Goal: Find specific page/section: Find specific page/section

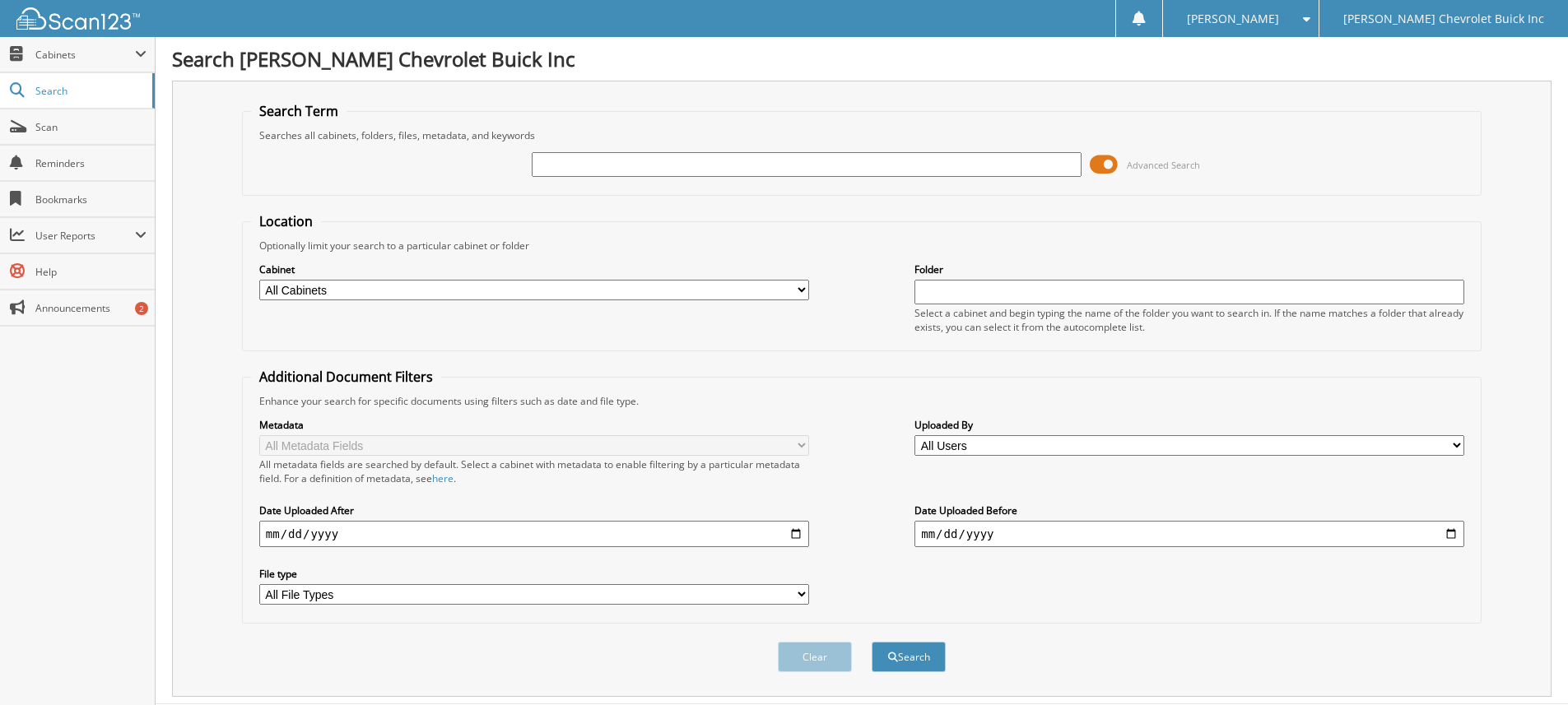
click at [574, 172] on input "text" at bounding box center [805, 165] width 549 height 25
type input "666038"
click at [871, 641] on button "Search" at bounding box center [908, 656] width 74 height 30
drag, startPoint x: 605, startPoint y: 166, endPoint x: 211, endPoint y: 173, distance: 394.1
click at [265, 175] on div "666038 Advanced Search" at bounding box center [862, 165] width 1221 height 45
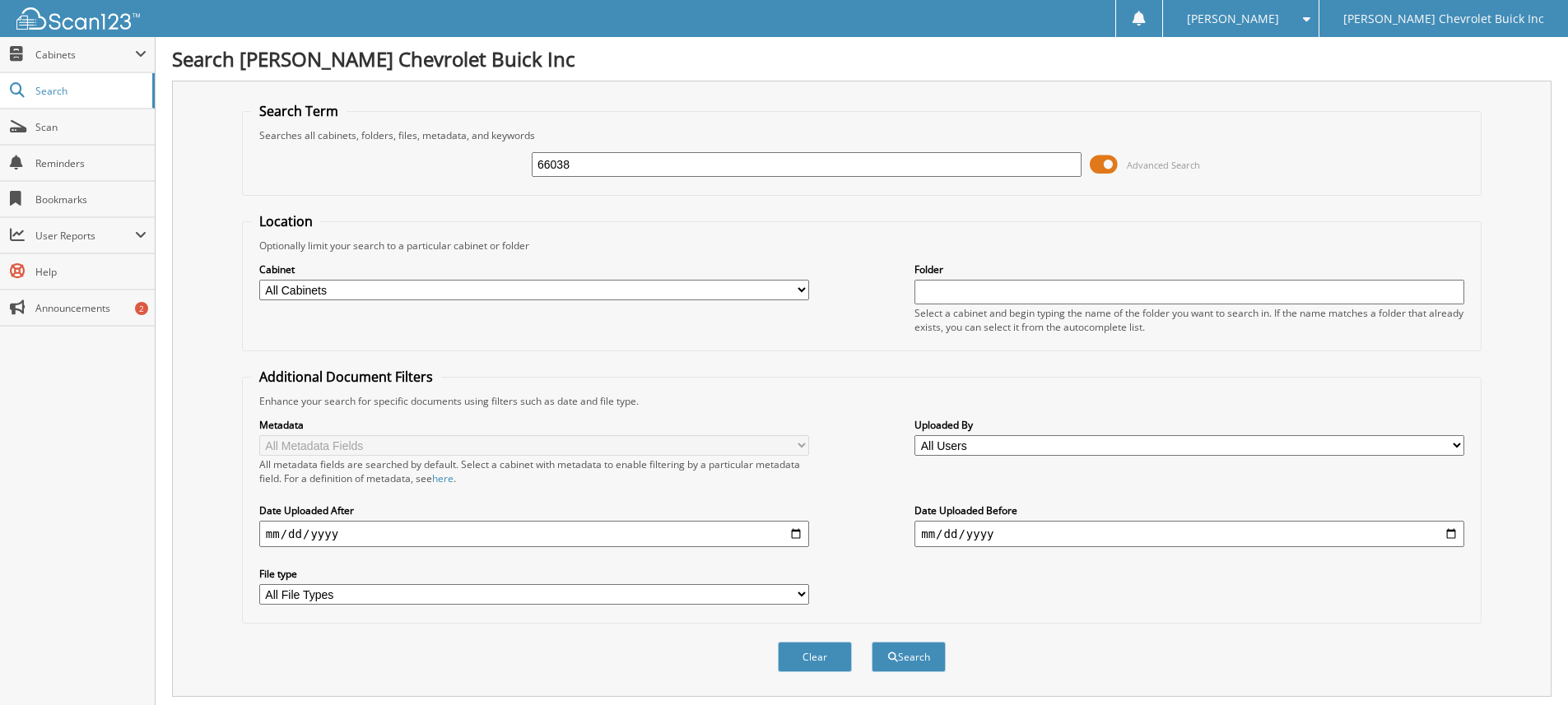
type input "66038"
click at [871, 641] on button "Search" at bounding box center [908, 656] width 74 height 30
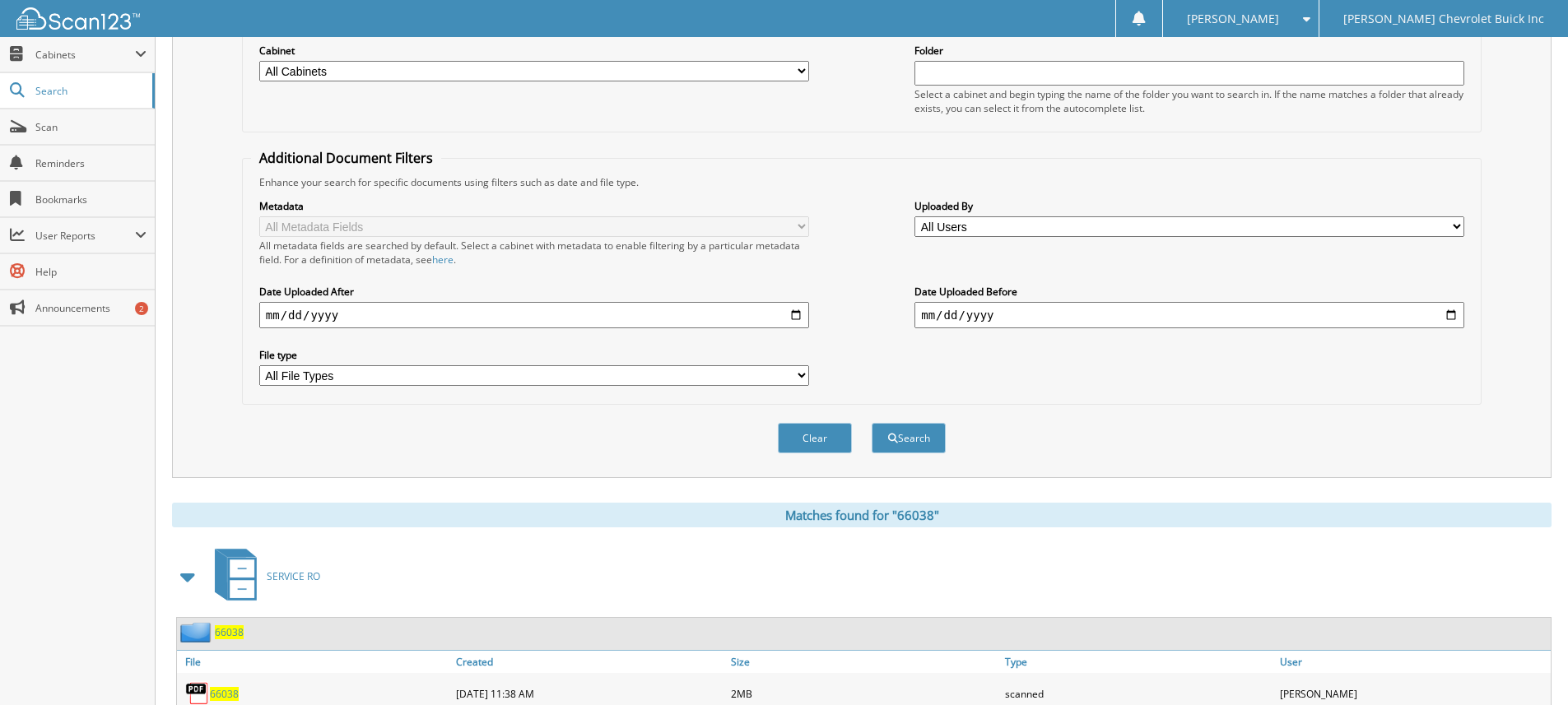
scroll to position [279, 0]
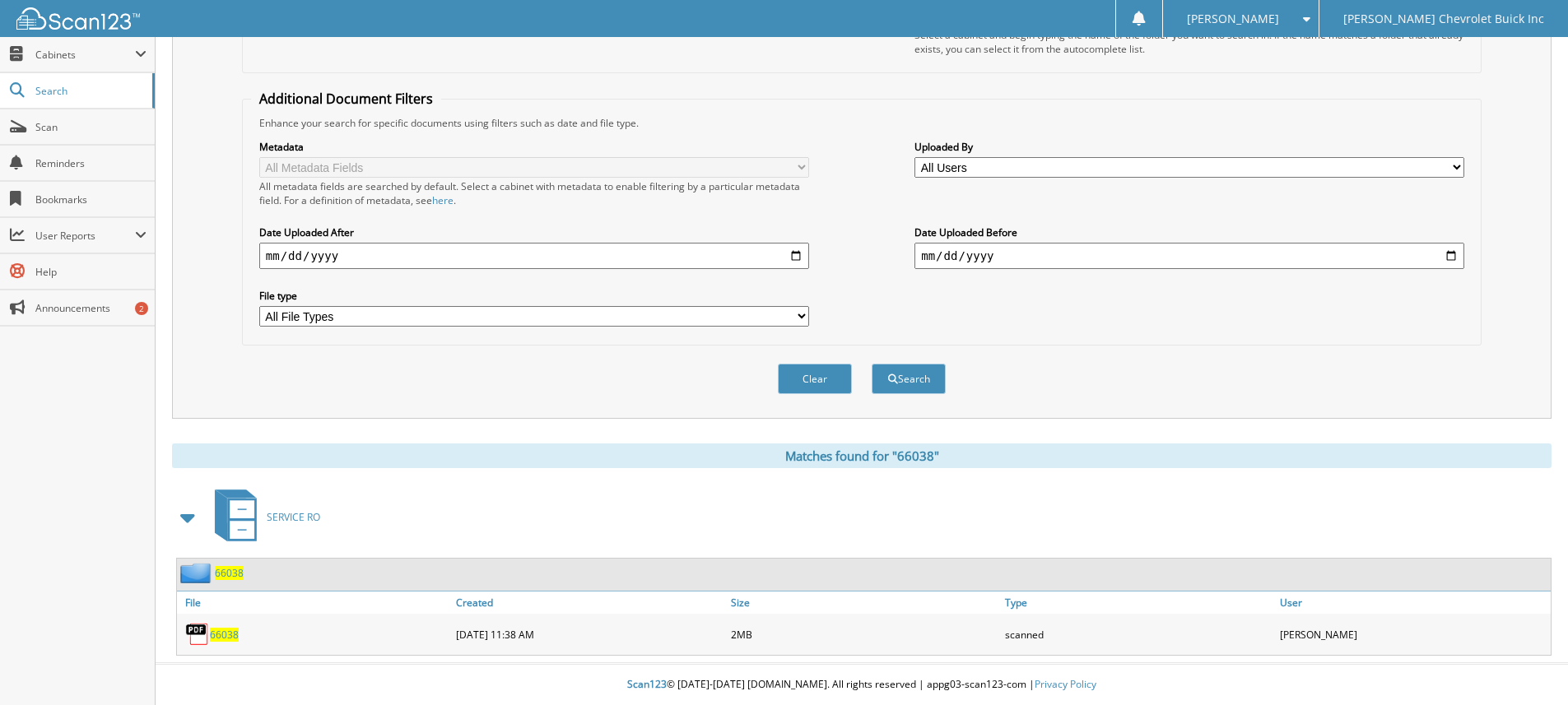
click at [225, 626] on div "66038" at bounding box center [314, 634] width 275 height 33
click at [227, 640] on span "66038" at bounding box center [224, 635] width 29 height 14
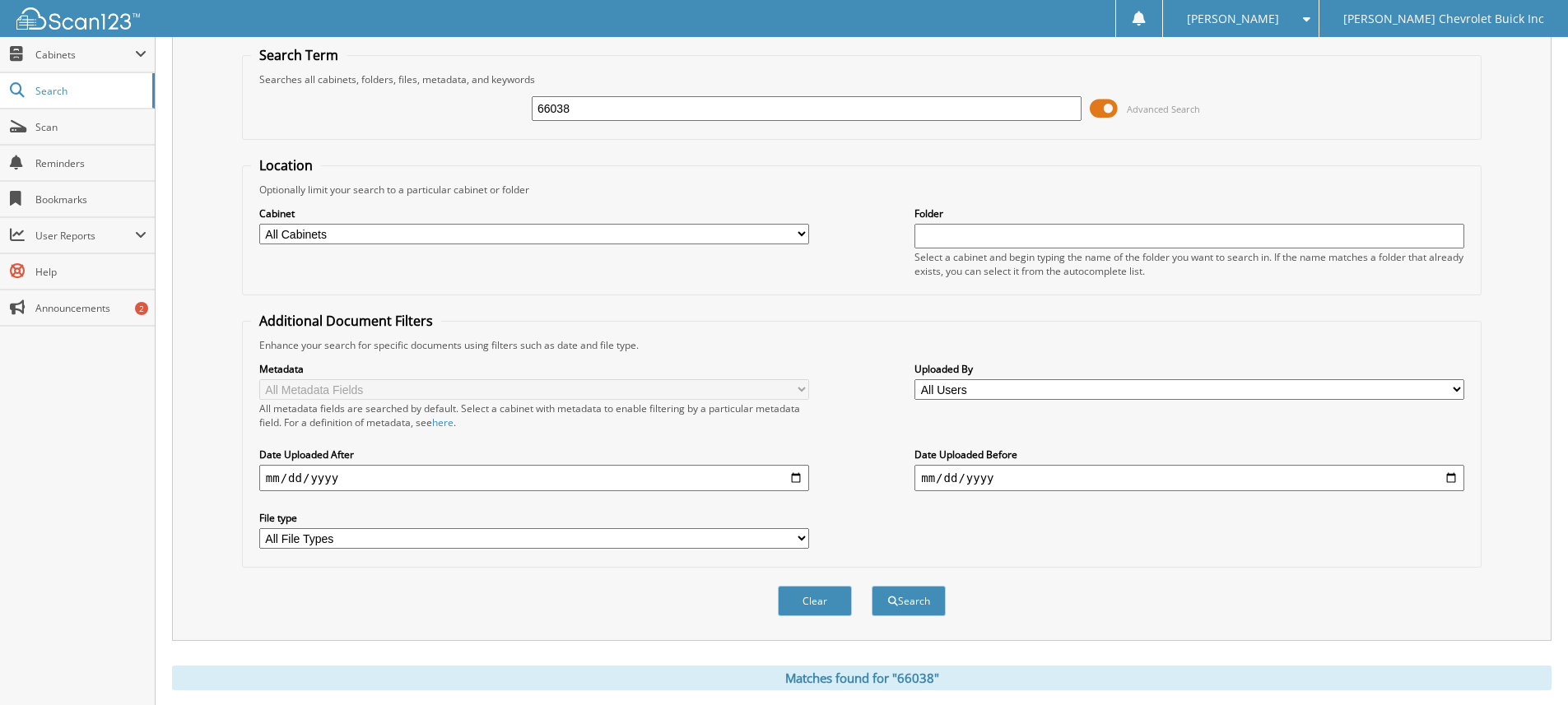
scroll to position [32, 0]
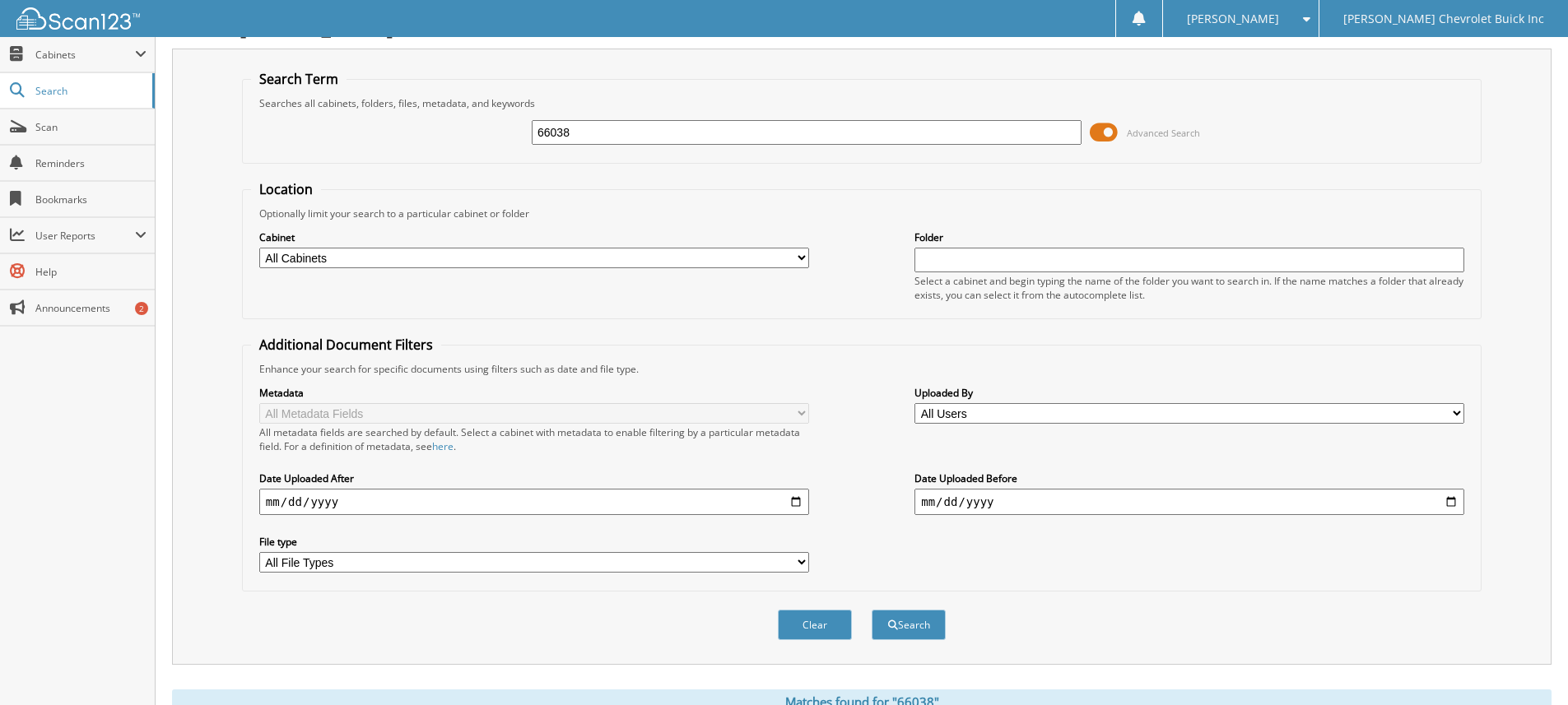
drag, startPoint x: 595, startPoint y: 136, endPoint x: 235, endPoint y: 129, distance: 360.1
click at [235, 129] on div "Search Term Searches all cabinets, folders, files, metadata, and keywords 66038…" at bounding box center [862, 356] width 1379 height 616
type input "65615"
click at [871, 610] on button "Search" at bounding box center [908, 625] width 74 height 30
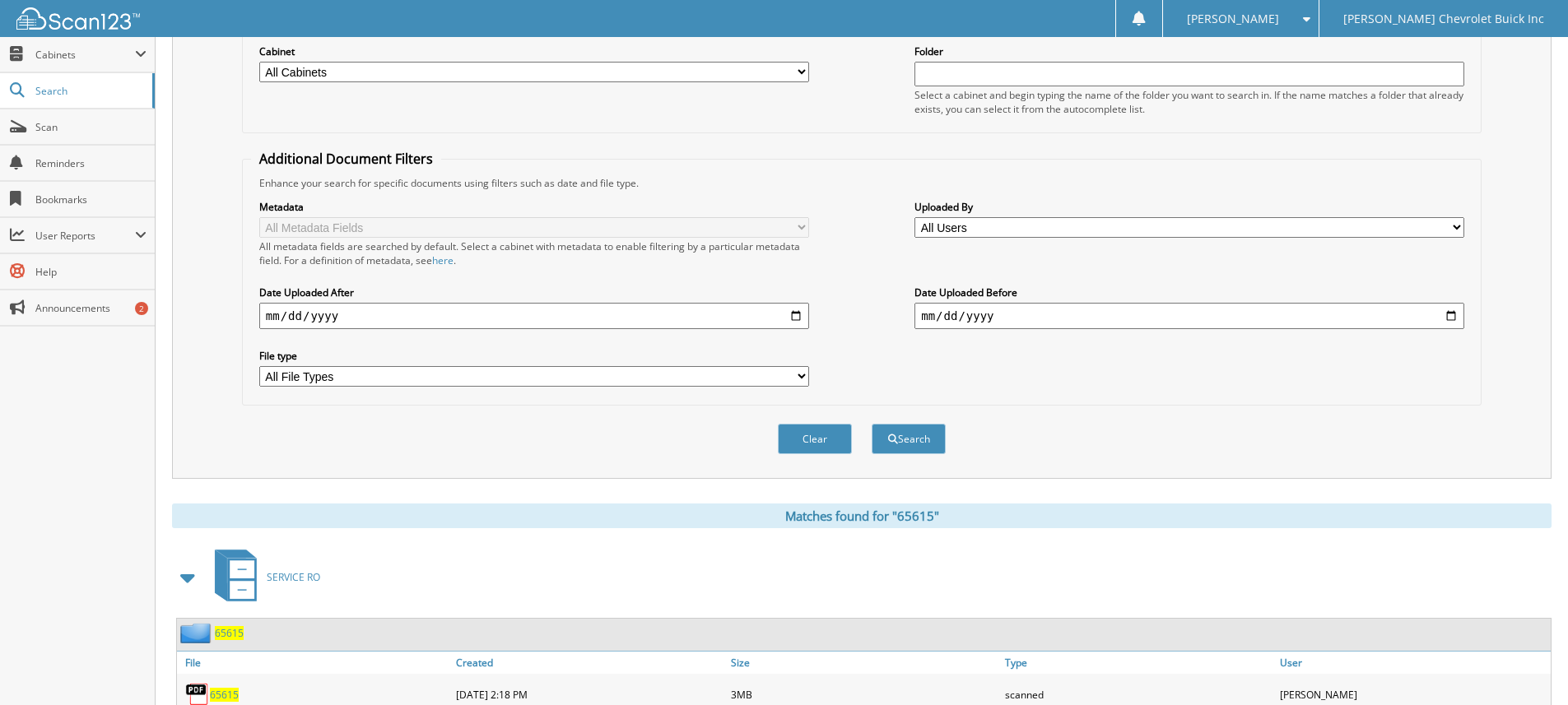
scroll to position [320, 0]
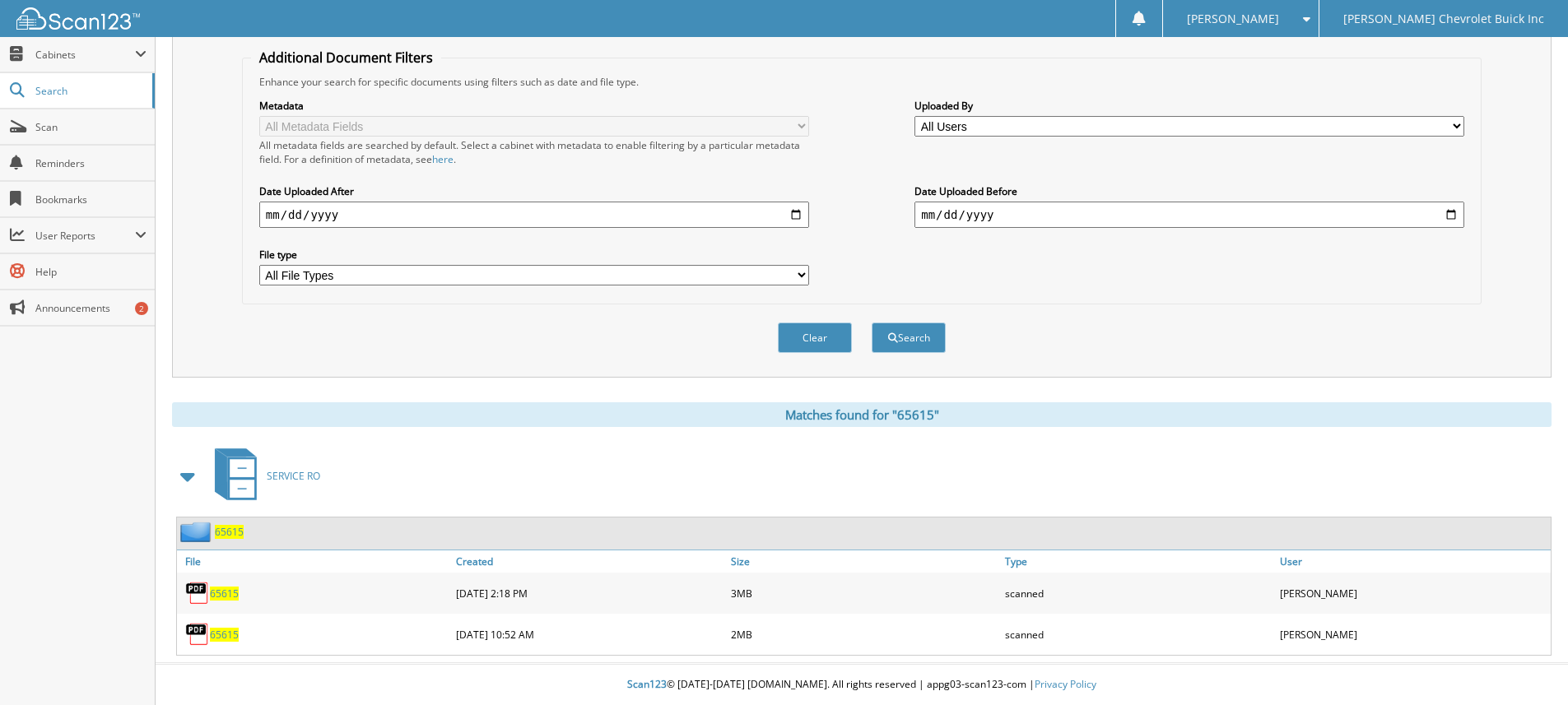
click at [220, 593] on span "65615" at bounding box center [224, 593] width 29 height 14
